Goal: Task Accomplishment & Management: Manage account settings

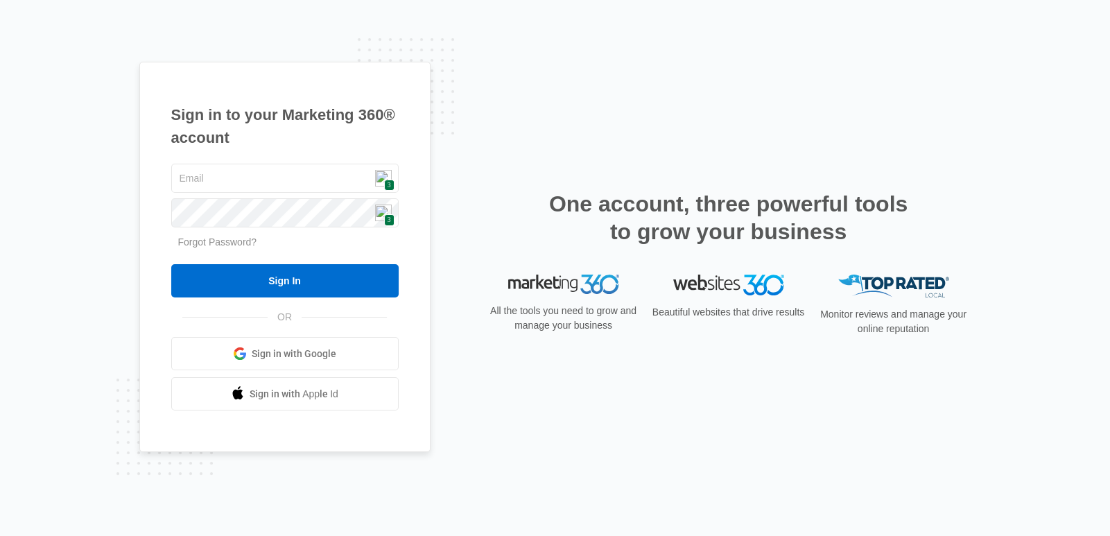
click at [379, 181] on img at bounding box center [383, 178] width 17 height 17
type input "[EMAIL_ADDRESS][DOMAIN_NAME]"
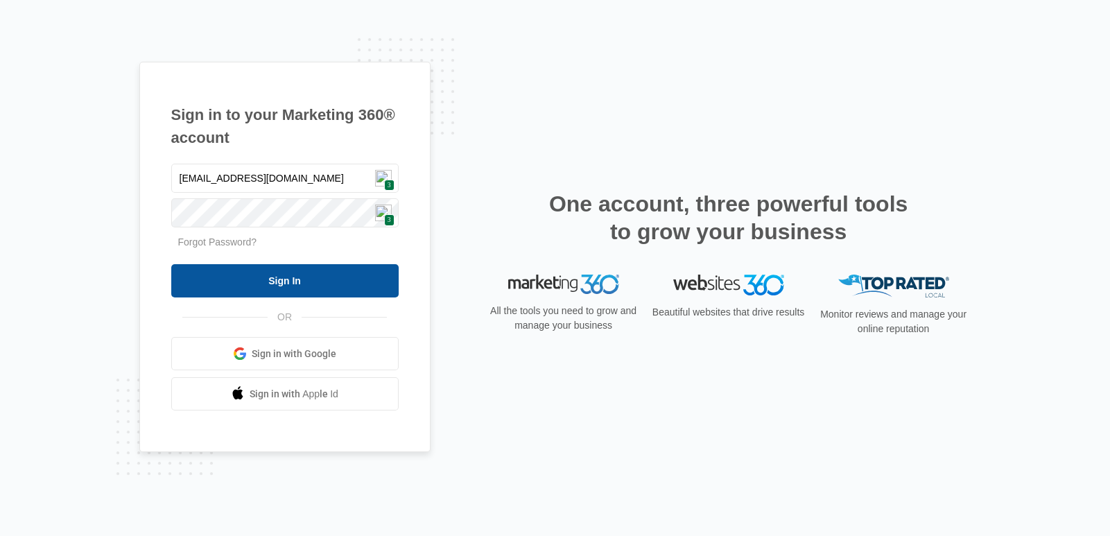
click at [292, 283] on input "Sign In" at bounding box center [284, 280] width 227 height 33
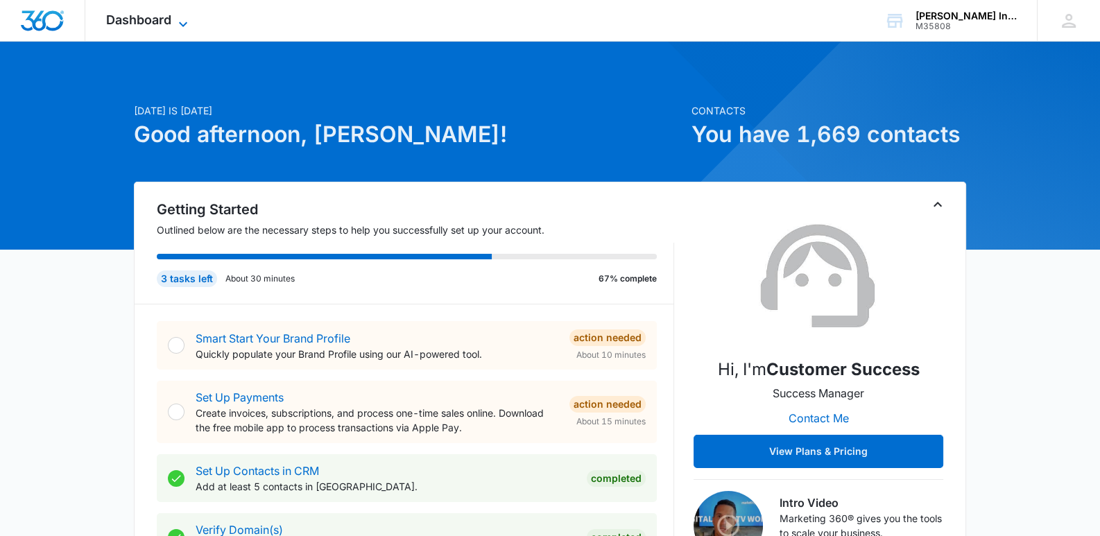
click at [153, 16] on span "Dashboard" at bounding box center [138, 19] width 65 height 15
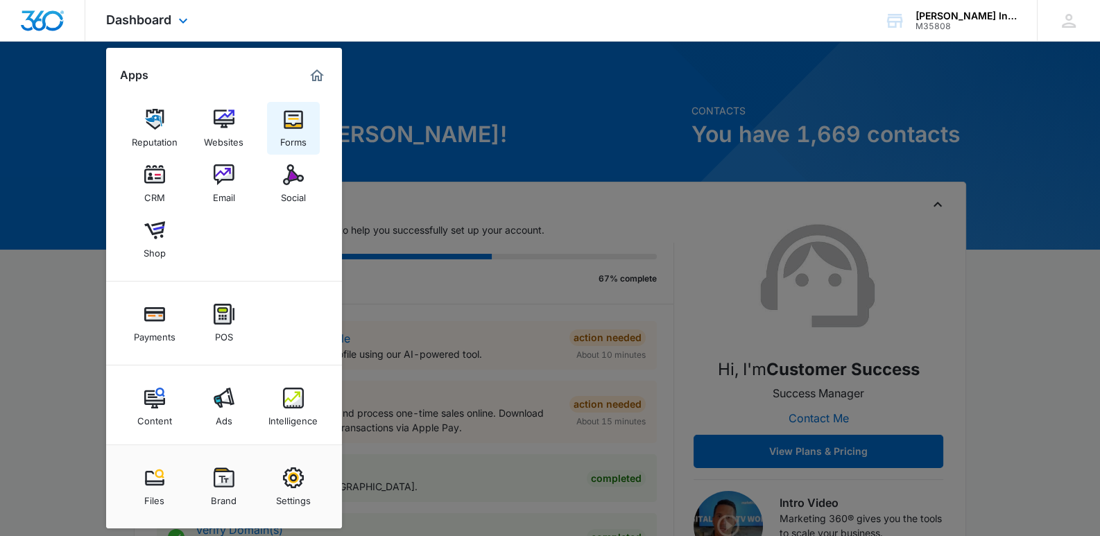
click at [290, 125] on img at bounding box center [293, 119] width 21 height 21
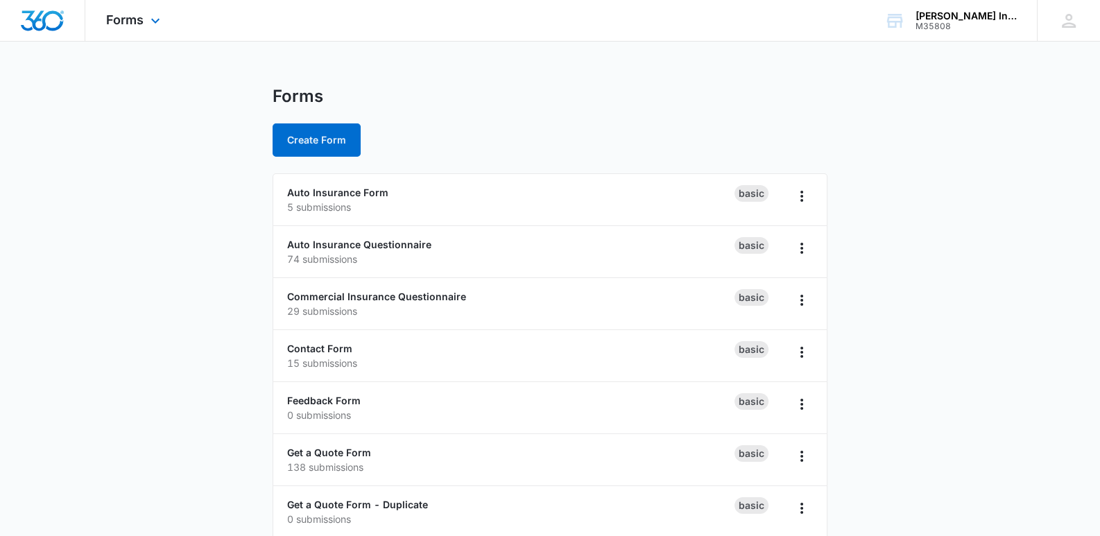
click at [133, 8] on div "Forms Apps Reputation Websites Forms CRM Email Social Shop Payments POS Content…" at bounding box center [134, 20] width 99 height 41
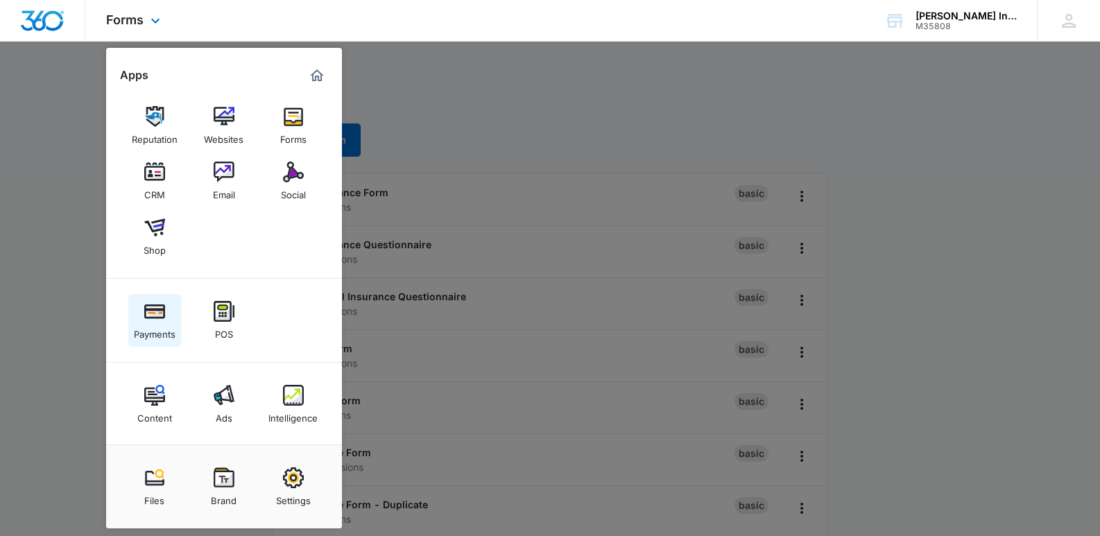
scroll to position [3, 0]
click at [226, 394] on img at bounding box center [224, 394] width 21 height 21
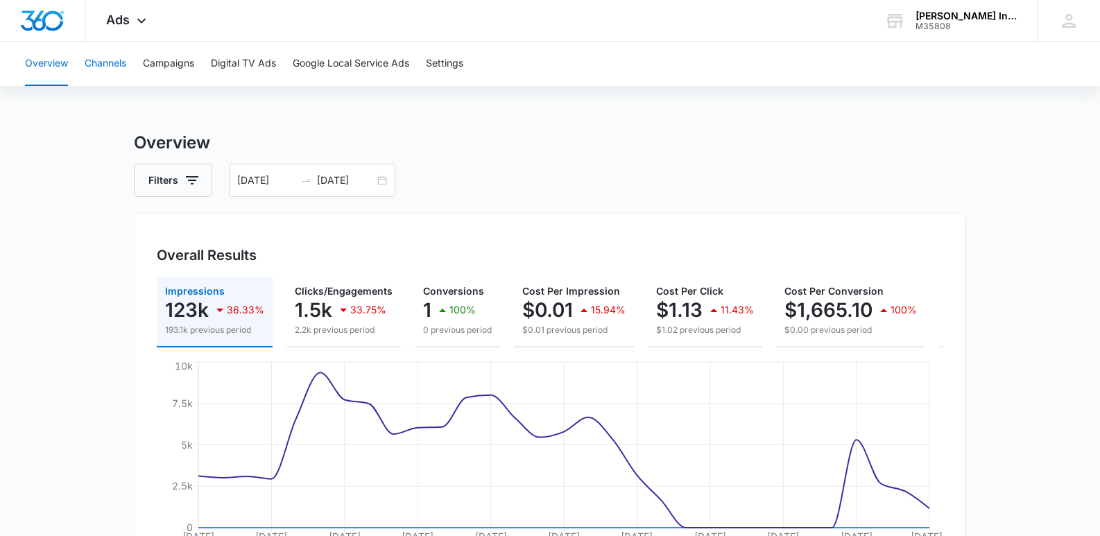
click at [103, 62] on button "Channels" at bounding box center [106, 64] width 42 height 44
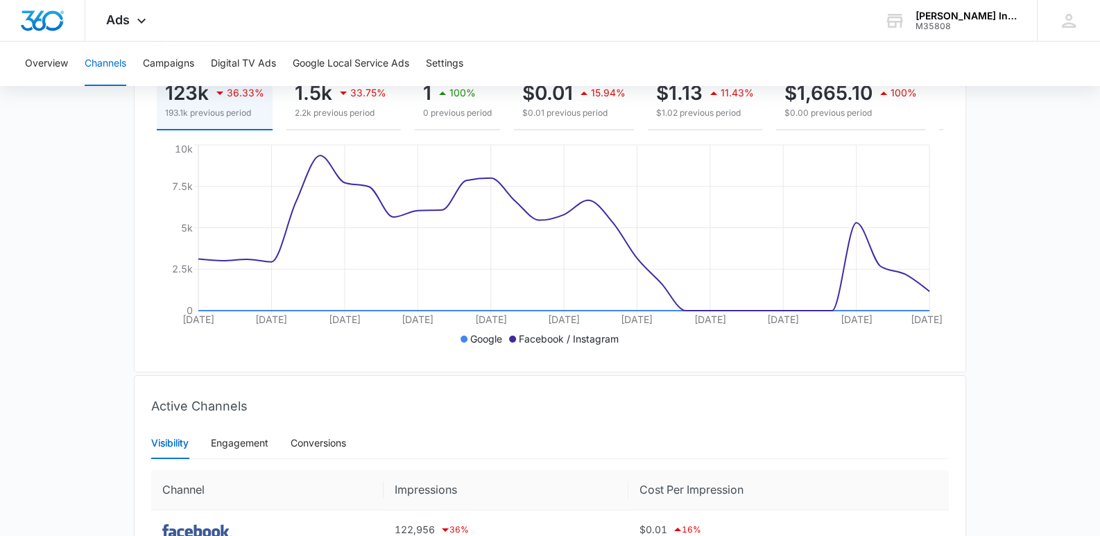
scroll to position [346, 0]
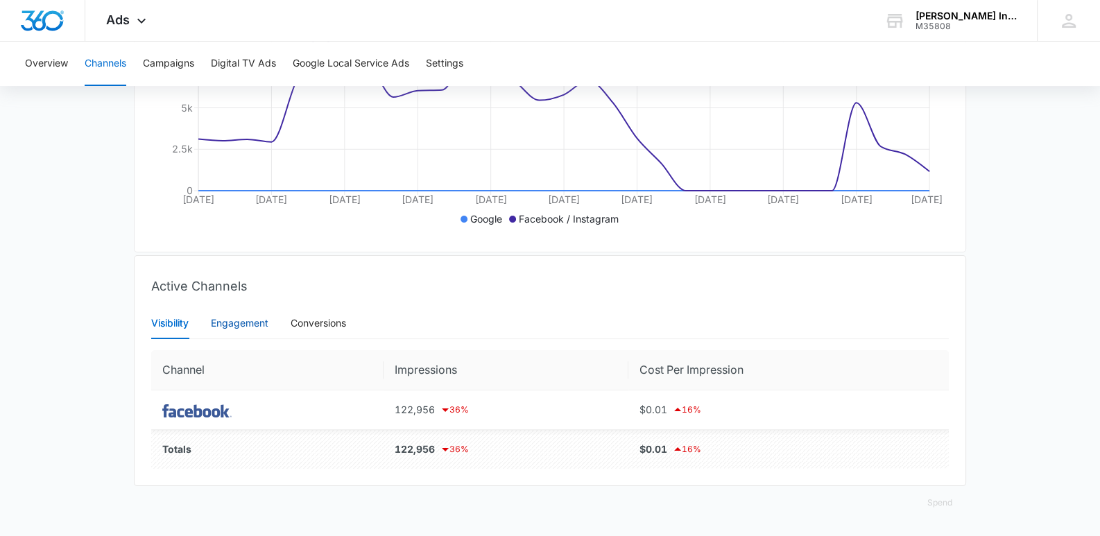
click at [240, 322] on div "Engagement" at bounding box center [240, 323] width 58 height 15
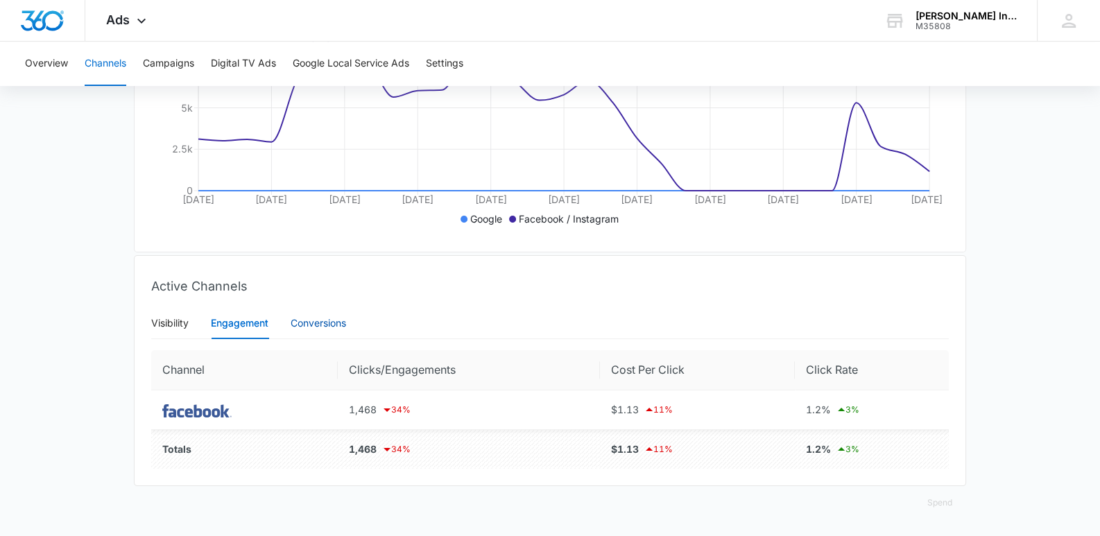
click at [322, 327] on div "Conversions" at bounding box center [318, 323] width 55 height 15
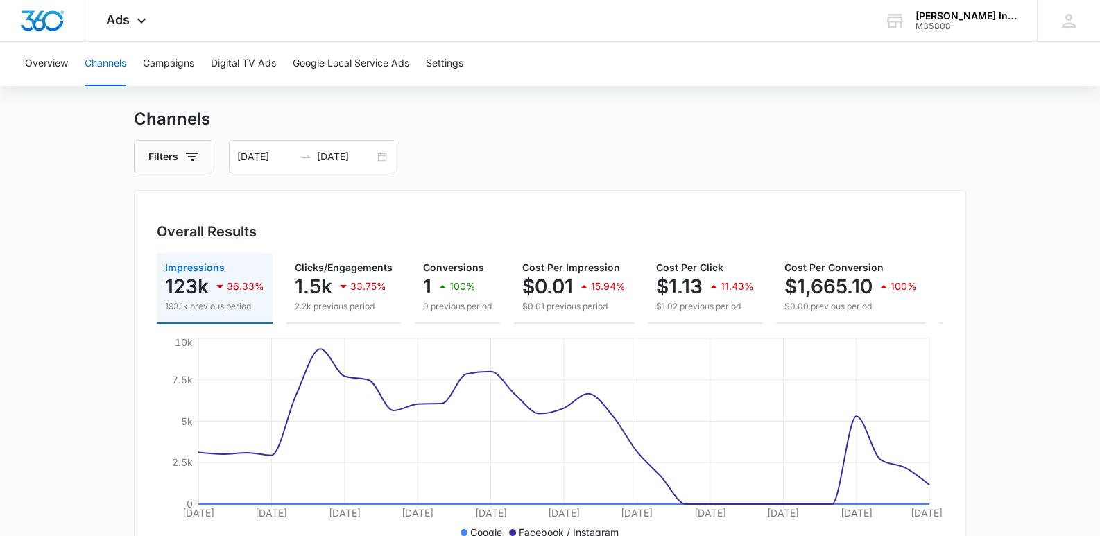
scroll to position [0, 0]
